Goal: Information Seeking & Learning: Find specific fact

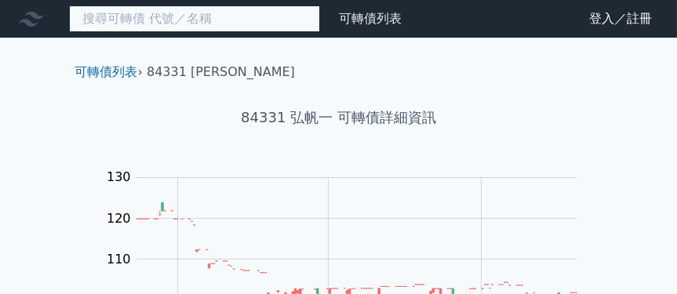
click at [270, 27] on input at bounding box center [194, 18] width 251 height 27
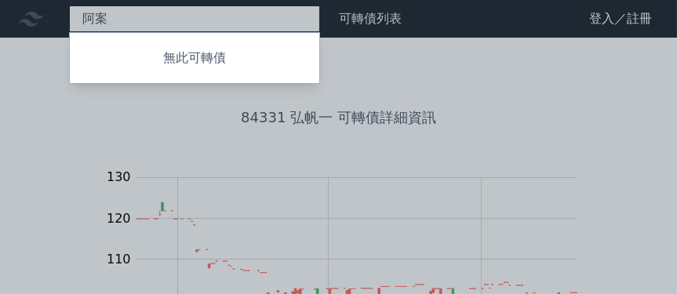
type input "阿"
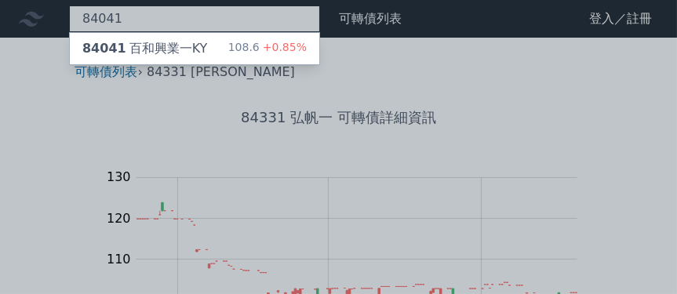
type input "84041"
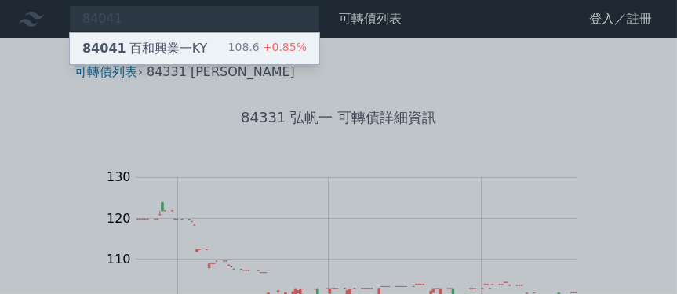
click at [239, 36] on div "84041 百和興業一KY 108.6 +0.85%" at bounding box center [194, 48] width 249 height 31
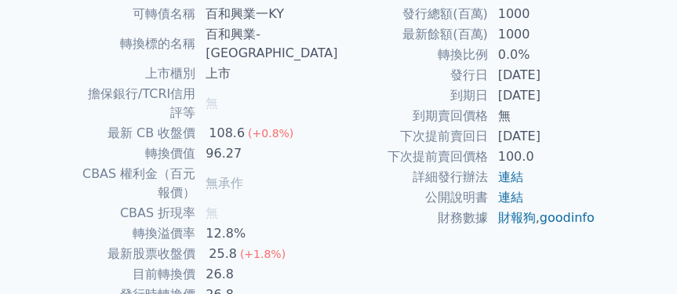
scroll to position [392, 0]
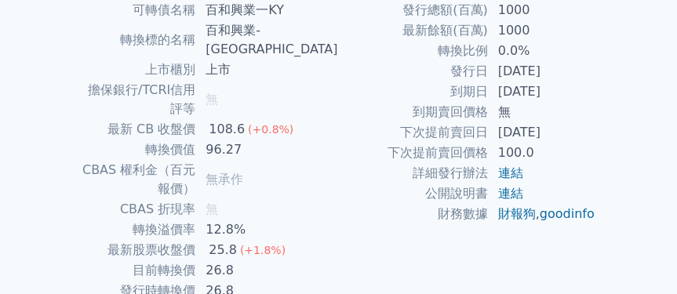
drag, startPoint x: 492, startPoint y: 71, endPoint x: 568, endPoint y: 67, distance: 75.3
click at [568, 67] on td "[DATE]" at bounding box center [541, 71] width 107 height 20
copy td "[DATE]"
drag, startPoint x: 243, startPoint y: 216, endPoint x: 265, endPoint y: 215, distance: 22.0
click at [265, 260] on td "26.8" at bounding box center [267, 270] width 142 height 20
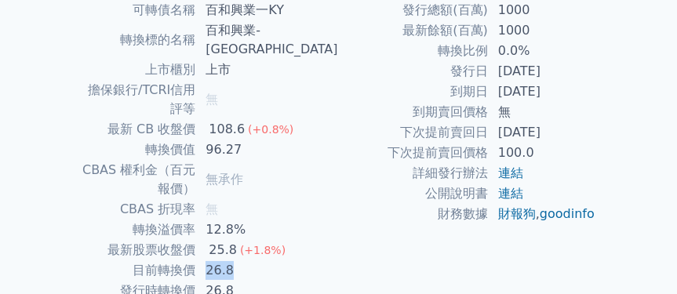
copy td "26.8"
